Goal: Task Accomplishment & Management: Manage account settings

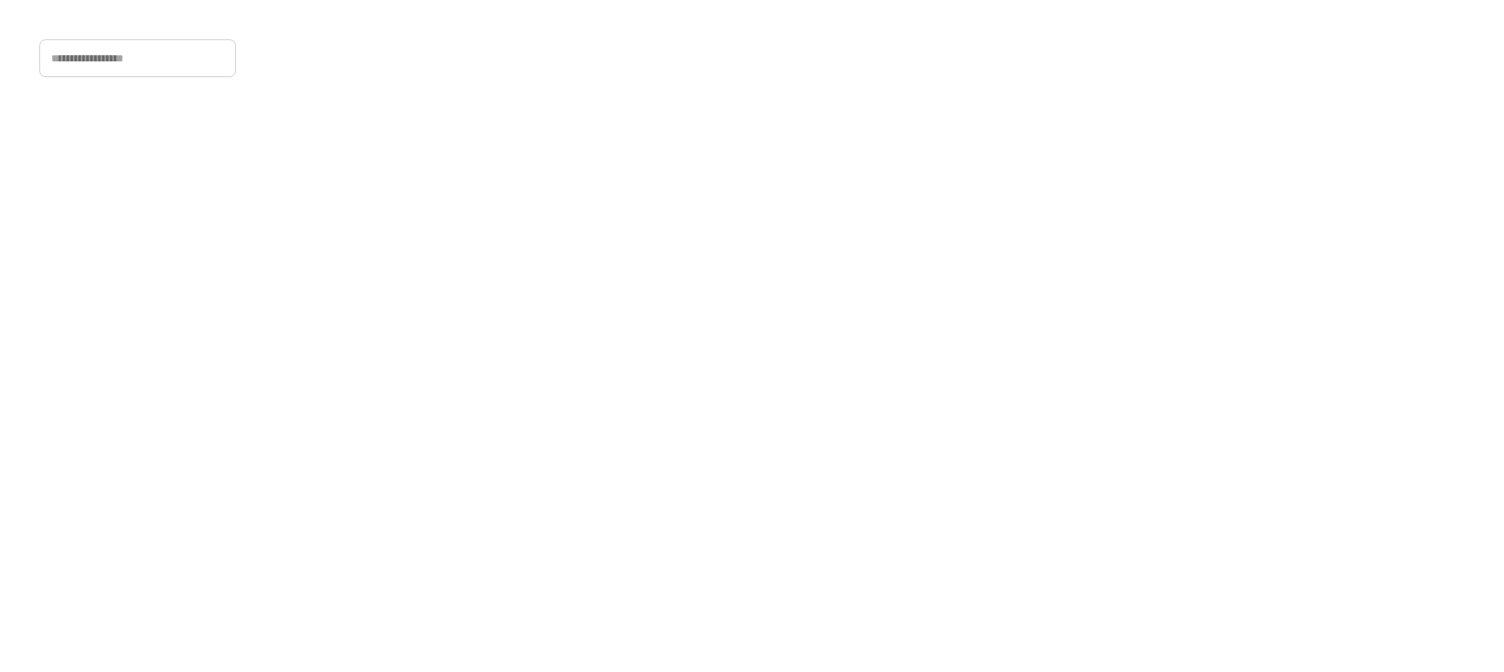
click at [155, 64] on input "input" at bounding box center [137, 58] width 197 height 38
type input "**********"
